Goal: Information Seeking & Learning: Check status

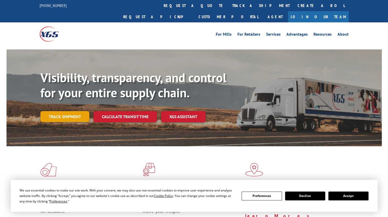
click at [64, 111] on link "Track shipment" at bounding box center [64, 116] width 49 height 11
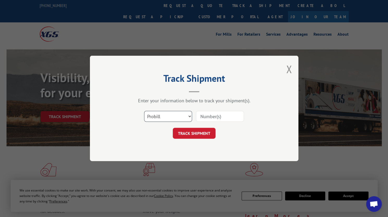
click at [161, 117] on select "Select category... Probill BOL PO" at bounding box center [168, 116] width 48 height 11
select select "bol"
click at [144, 111] on select "Select category... Probill BOL PO" at bounding box center [168, 116] width 48 height 11
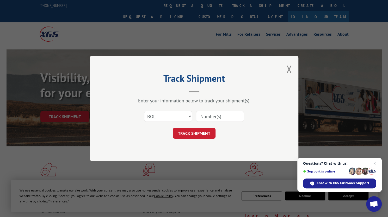
drag, startPoint x: 222, startPoint y: 115, endPoint x: 219, endPoint y: 118, distance: 4.6
click at [222, 115] on input at bounding box center [220, 116] width 48 height 11
paste input "507460"
type input "507460"
click at [195, 136] on button "TRACK SHIPMENT" at bounding box center [194, 133] width 43 height 11
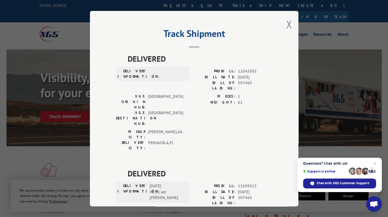
click at [165, 110] on span "[GEOGRAPHIC_DATA]" at bounding box center [165, 118] width 35 height 16
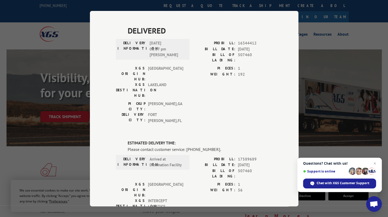
scroll to position [349, 0]
